Goal: Information Seeking & Learning: Check status

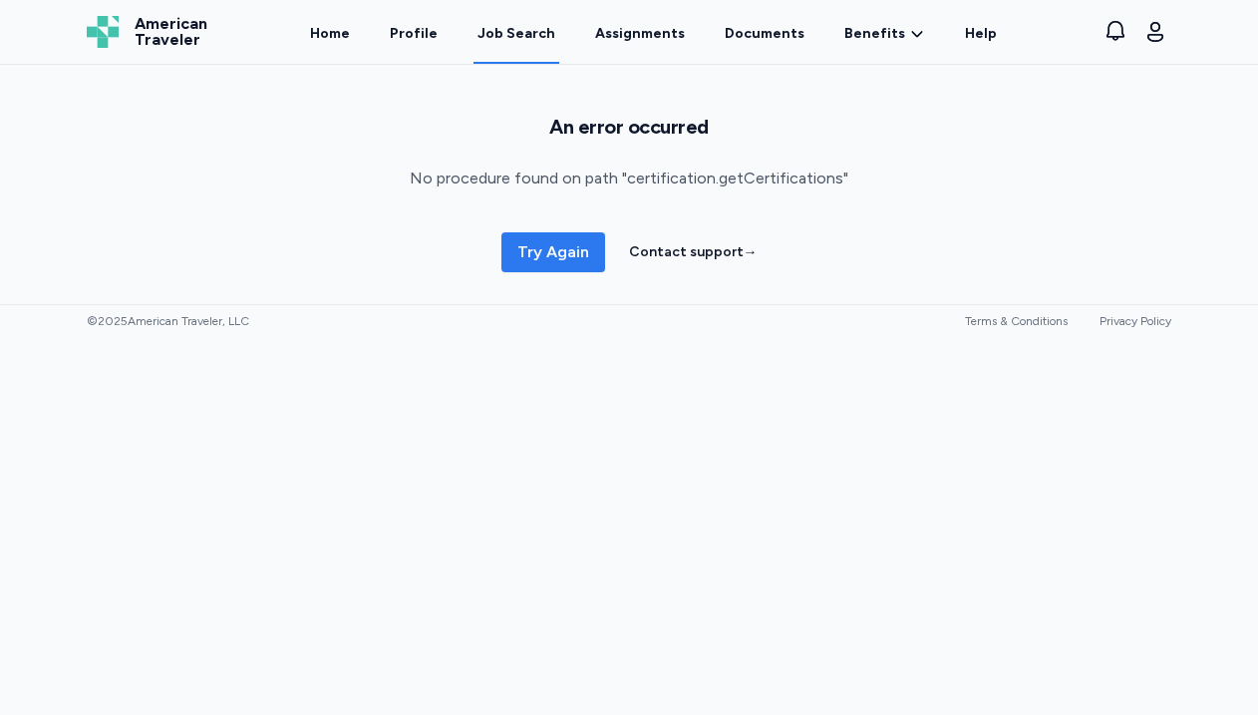
click at [568, 245] on span "Try Again" at bounding box center [553, 252] width 72 height 24
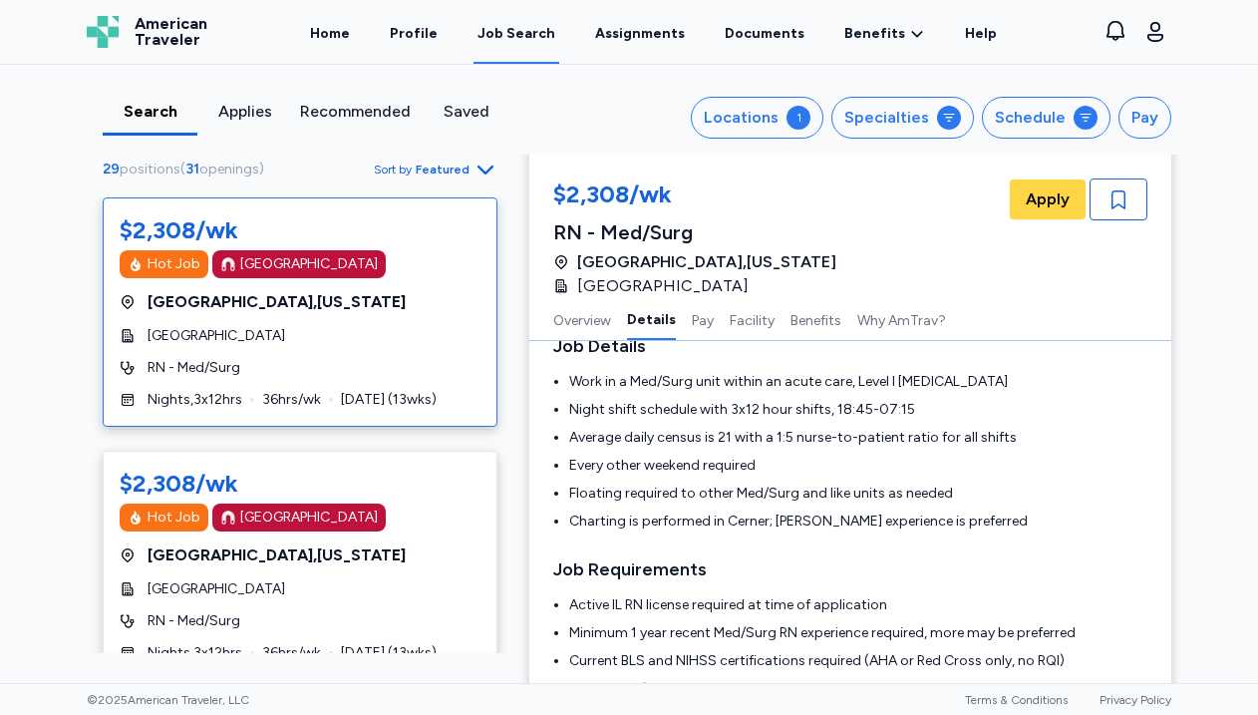
scroll to position [333, 0]
